Goal: Task Accomplishment & Management: Manage account settings

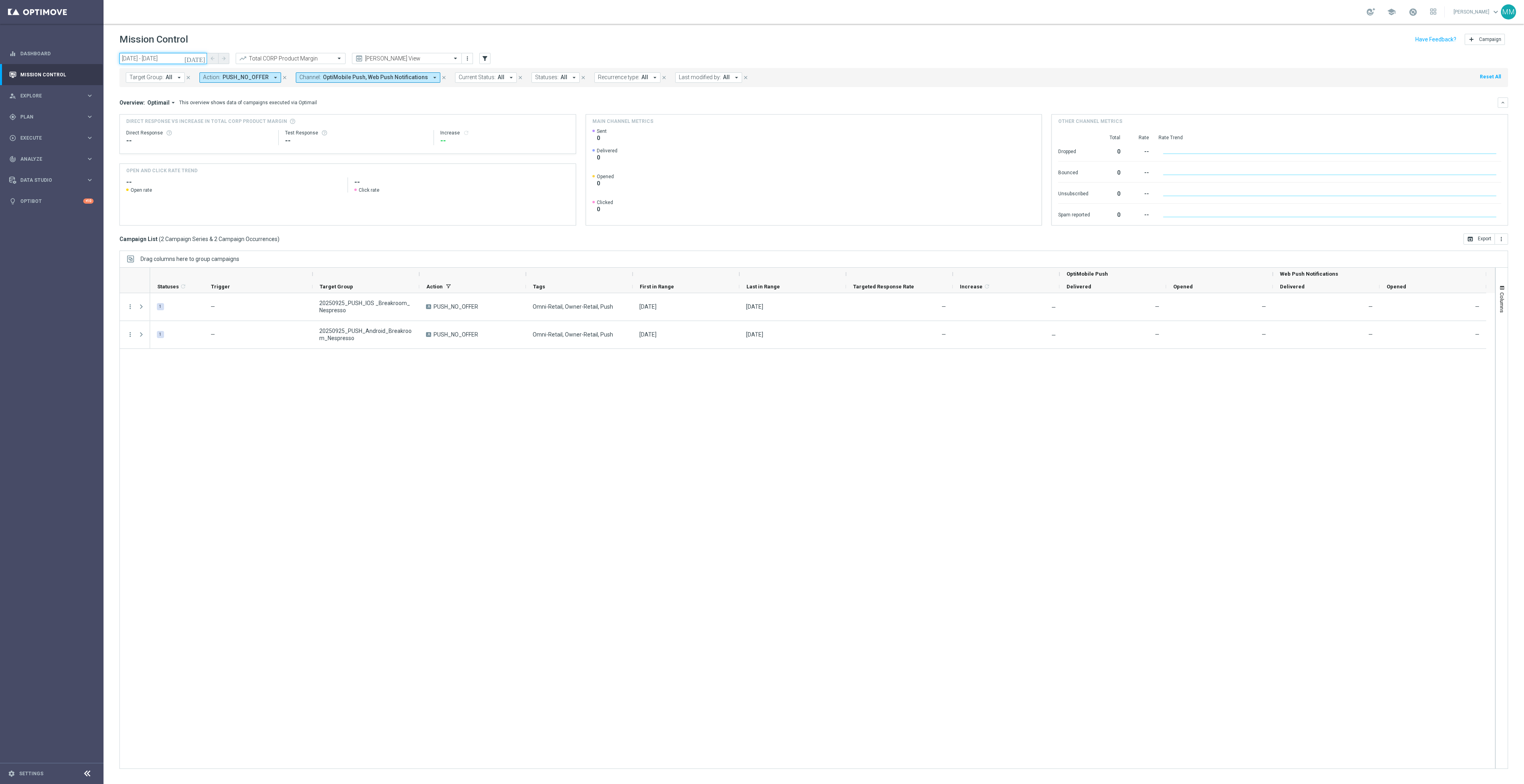
click at [157, 59] on input "[DATE] - [DATE]" at bounding box center [163, 59] width 88 height 11
click at [196, 137] on span "26" at bounding box center [195, 142] width 13 height 13
type input "[DATE] - [DATE]"
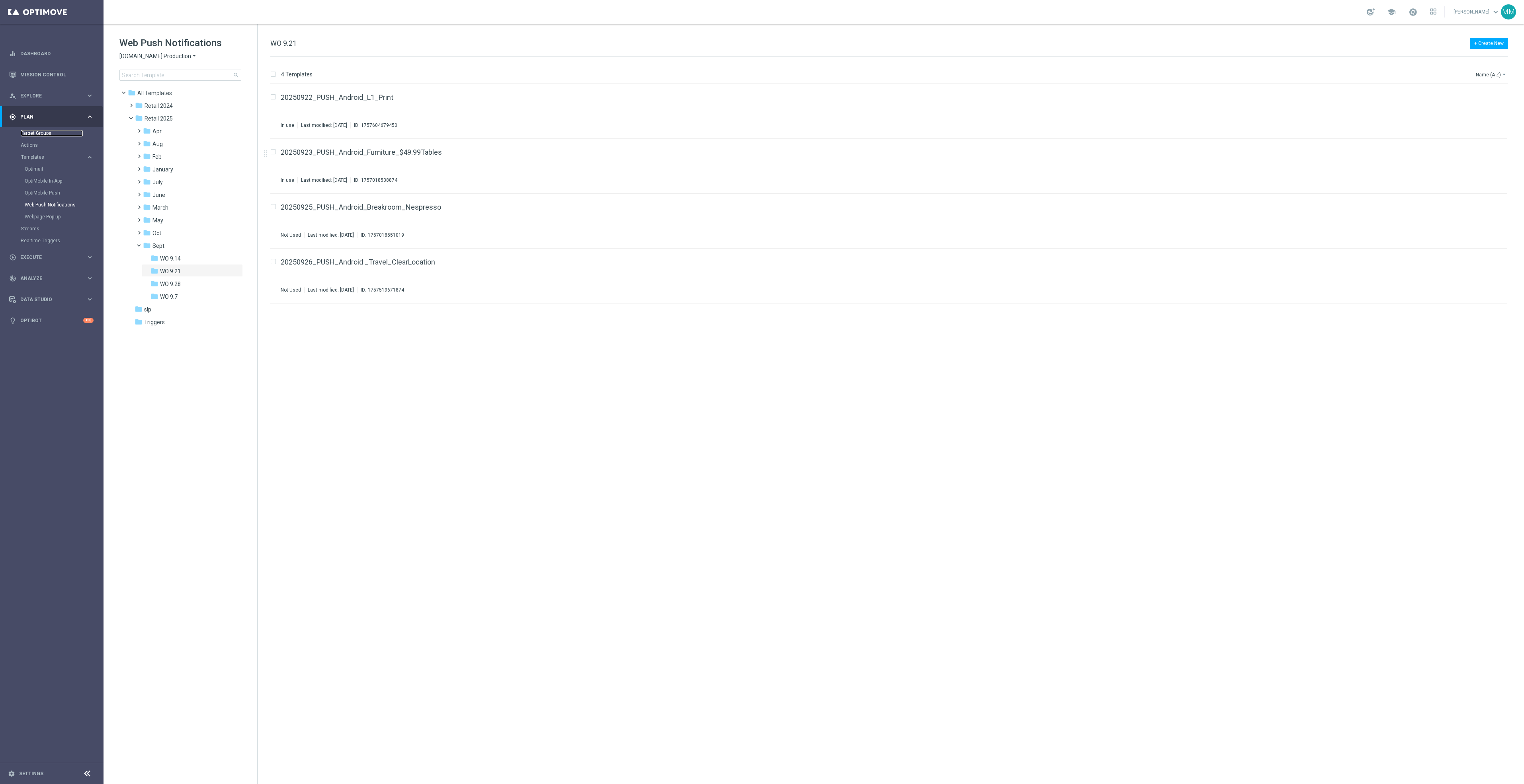
click at [40, 133] on link "Target Groups" at bounding box center [51, 133] width 62 height 7
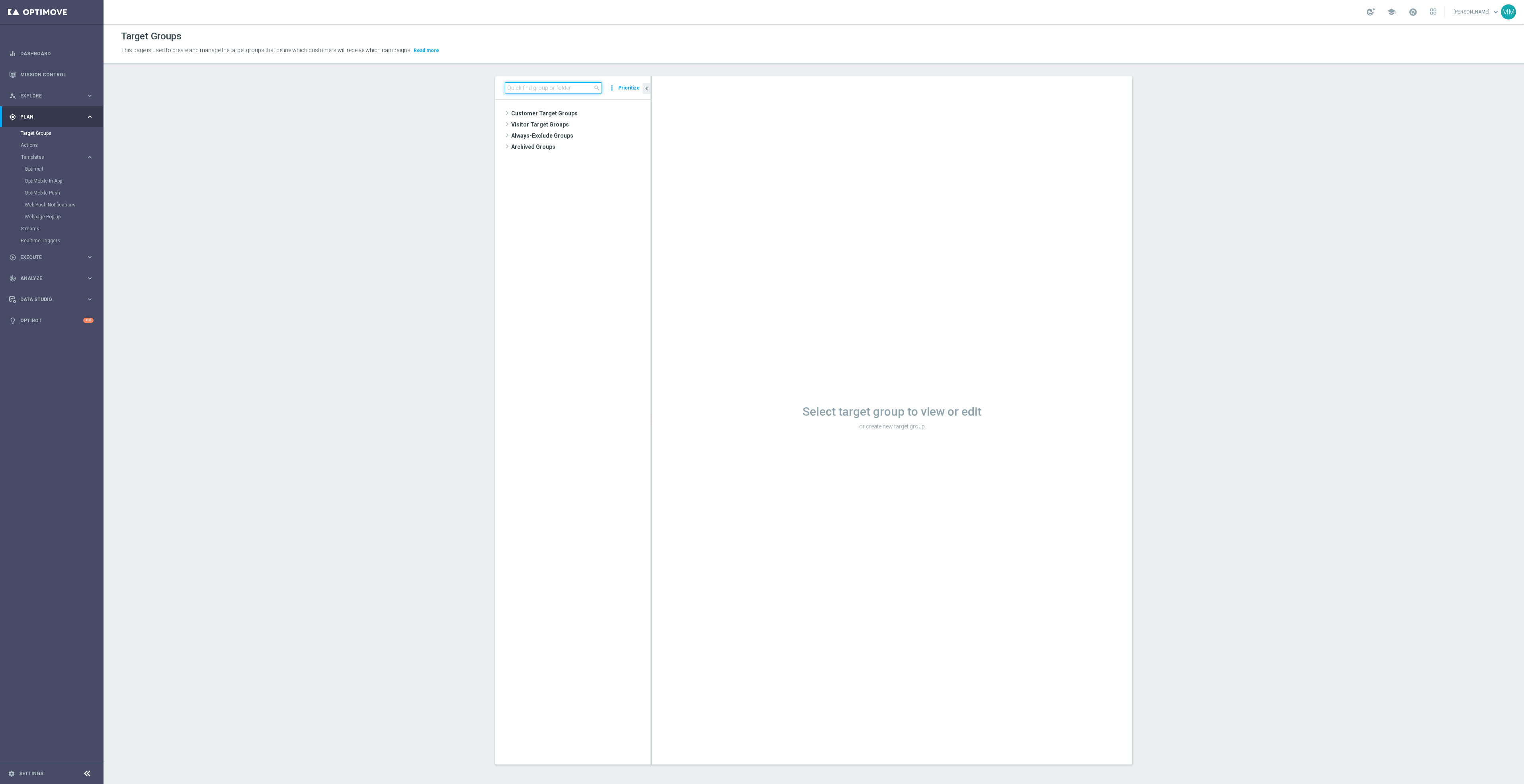
click at [554, 90] on input at bounding box center [553, 88] width 97 height 11
type input "20250926"
click at [574, 142] on div "insert_drive_file 20250926_PUSH_Android _Travel_ClearLocation" at bounding box center [583, 147] width 98 height 11
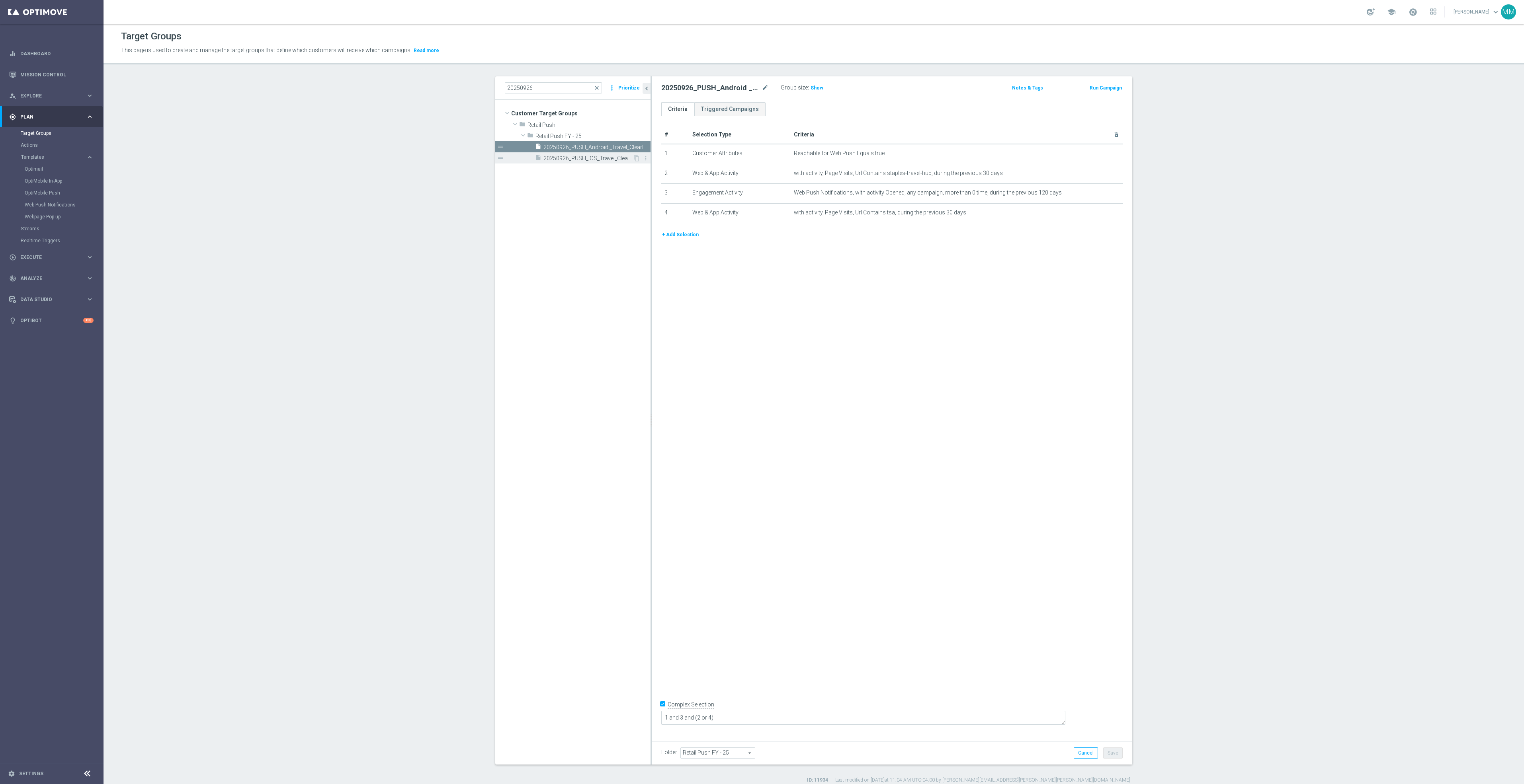
click at [565, 160] on span "20250926_PUSH_iOS_Travel_ClearLocation" at bounding box center [588, 158] width 89 height 7
